Goal: Task Accomplishment & Management: Manage account settings

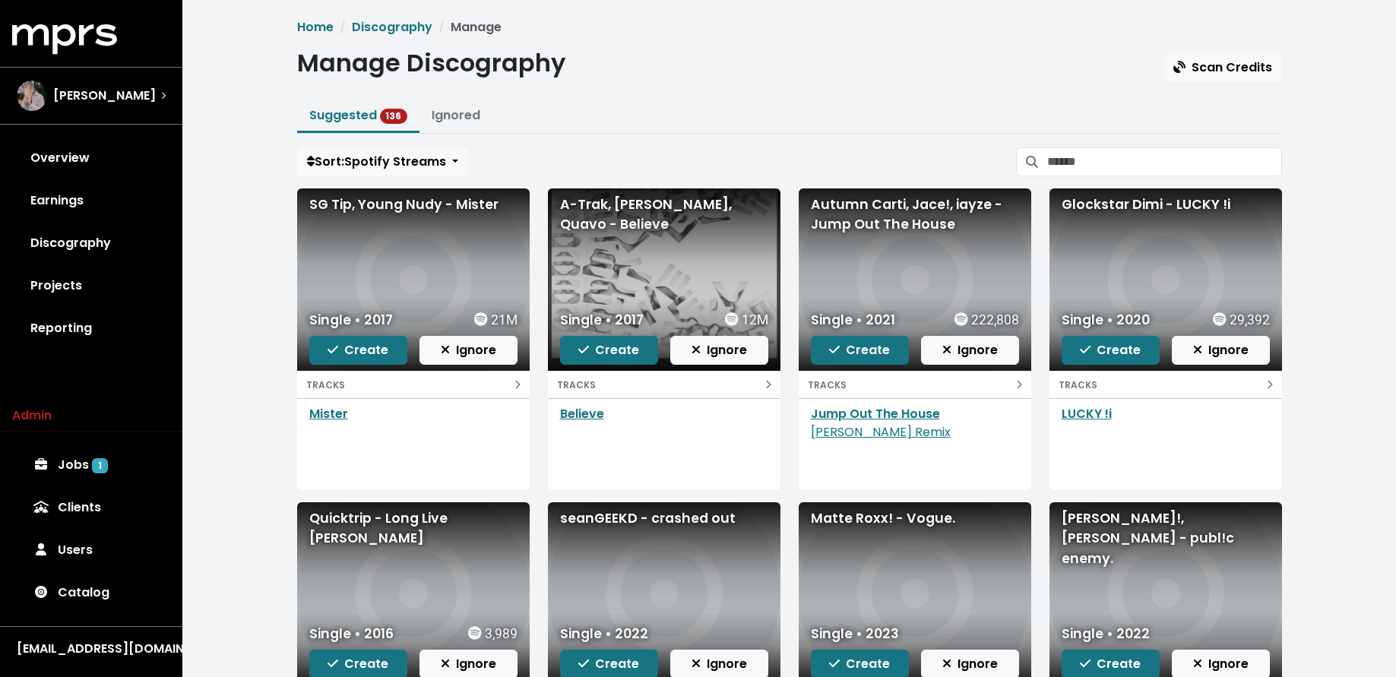
scroll to position [217, 0]
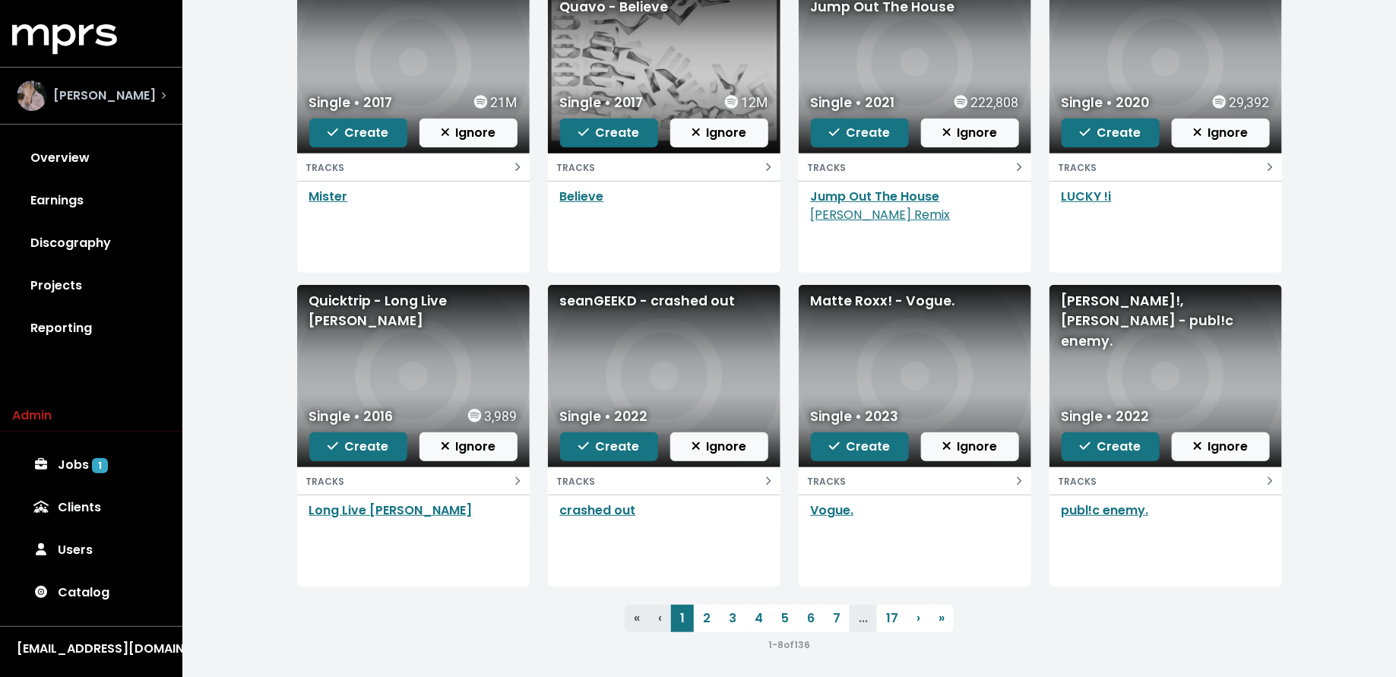
click at [127, 104] on div "[PERSON_NAME]" at bounding box center [91, 96] width 149 height 30
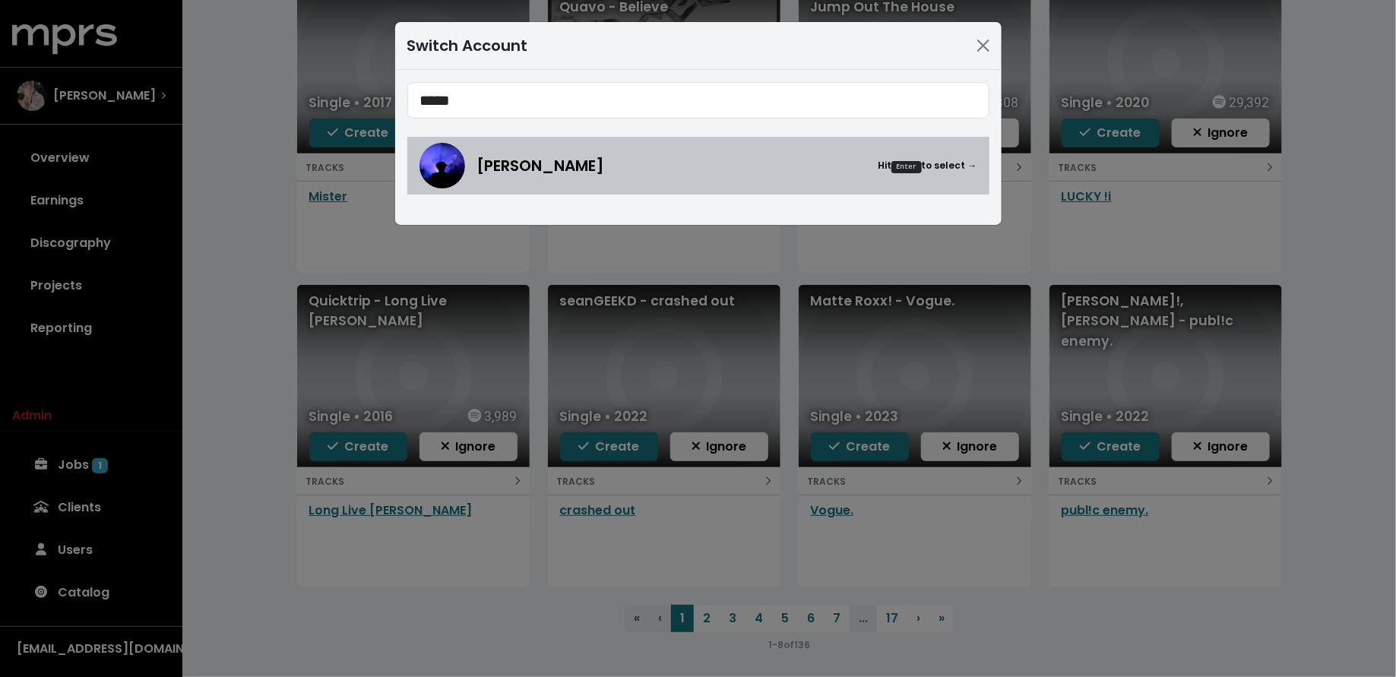
type input "*****"
click at [539, 182] on div "[PERSON_NAME] Hit Enter to select →" at bounding box center [698, 166] width 558 height 46
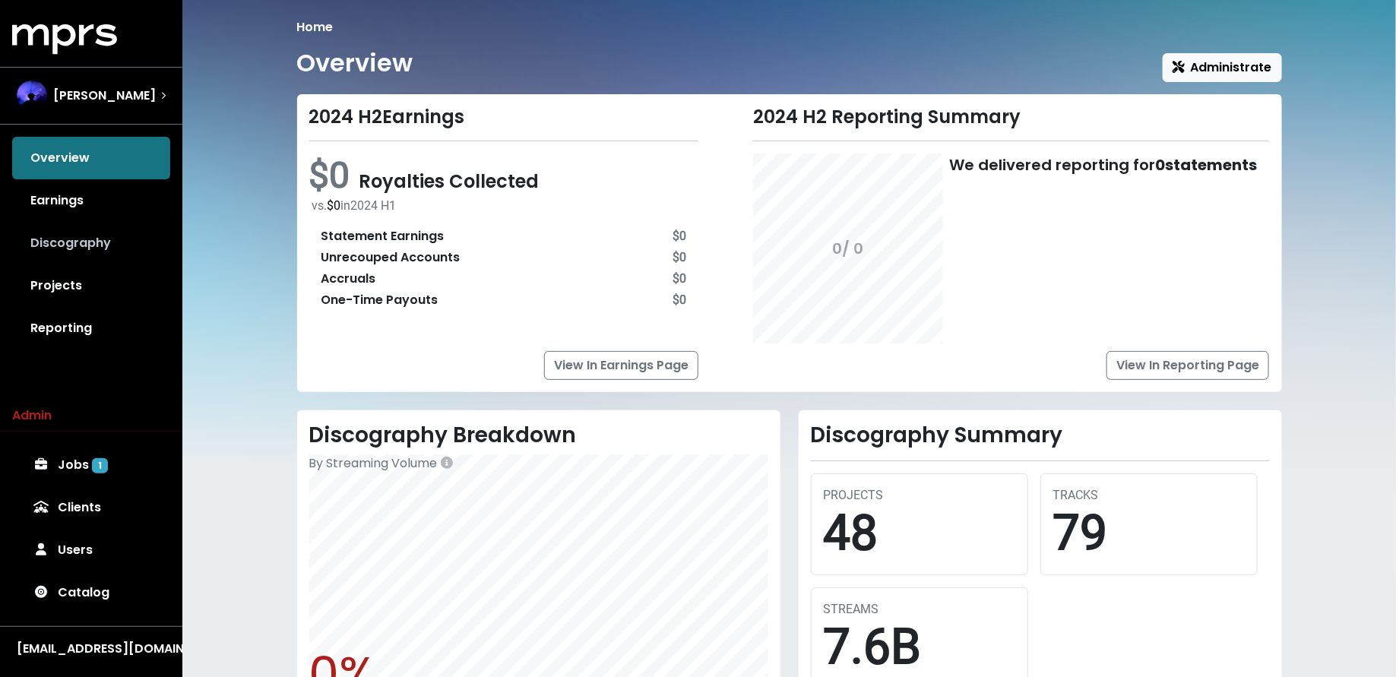
click at [131, 254] on link "Discography" at bounding box center [91, 243] width 158 height 43
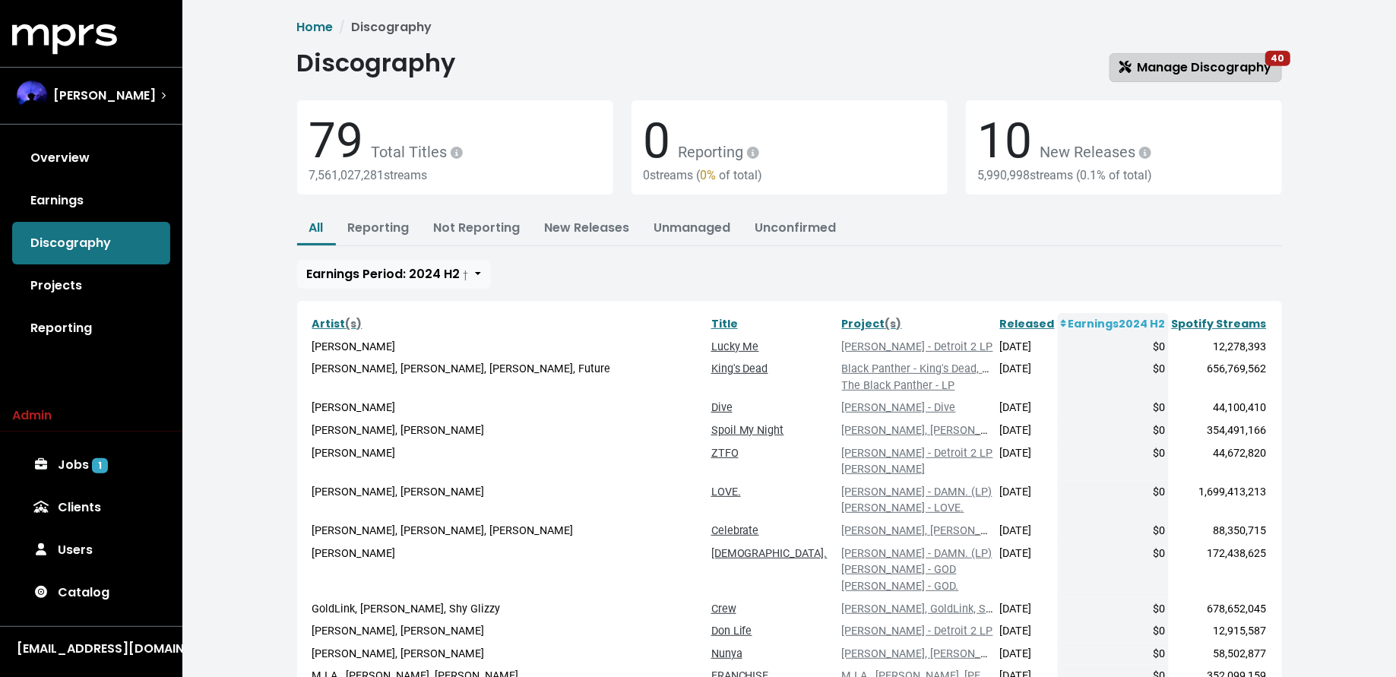
click at [1165, 81] on link "Manage Discography 40" at bounding box center [1195, 67] width 173 height 29
